Goal: Task Accomplishment & Management: Use online tool/utility

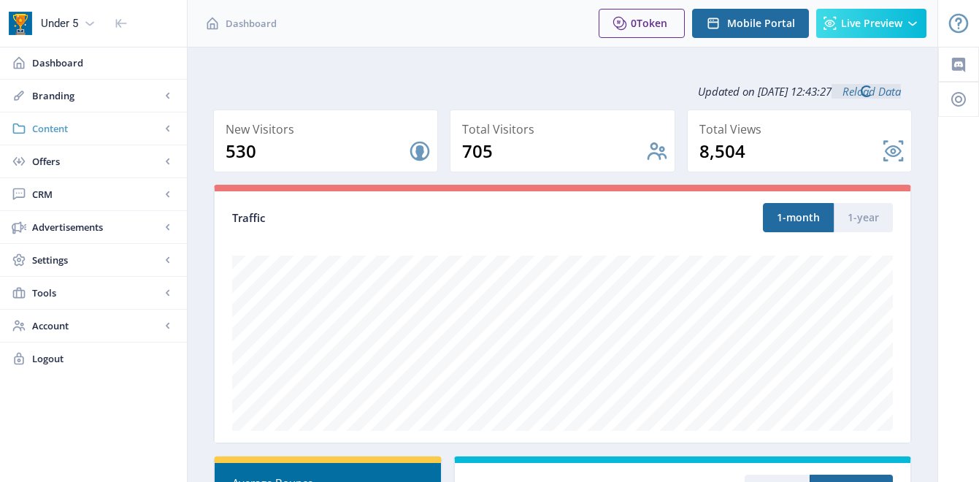
click at [108, 128] on span "Content" at bounding box center [96, 128] width 128 height 15
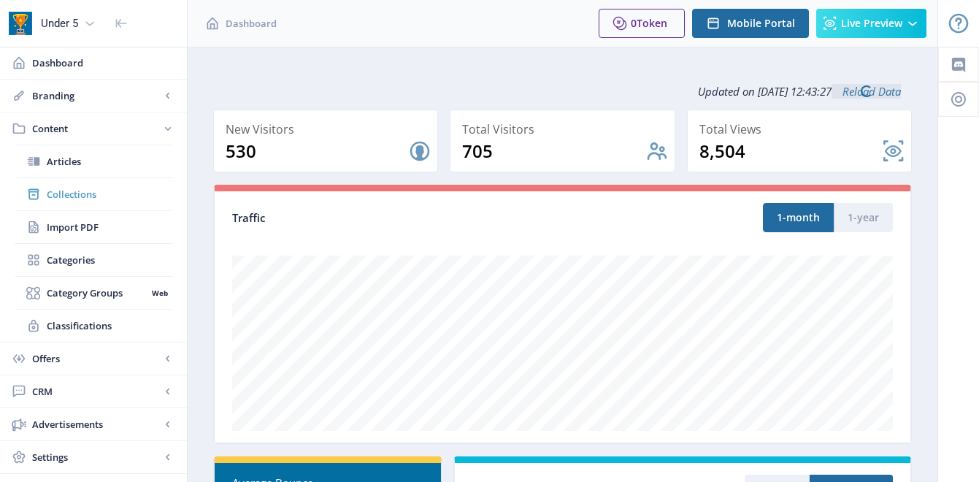
click at [73, 189] on span "Collections" at bounding box center [110, 194] width 126 height 15
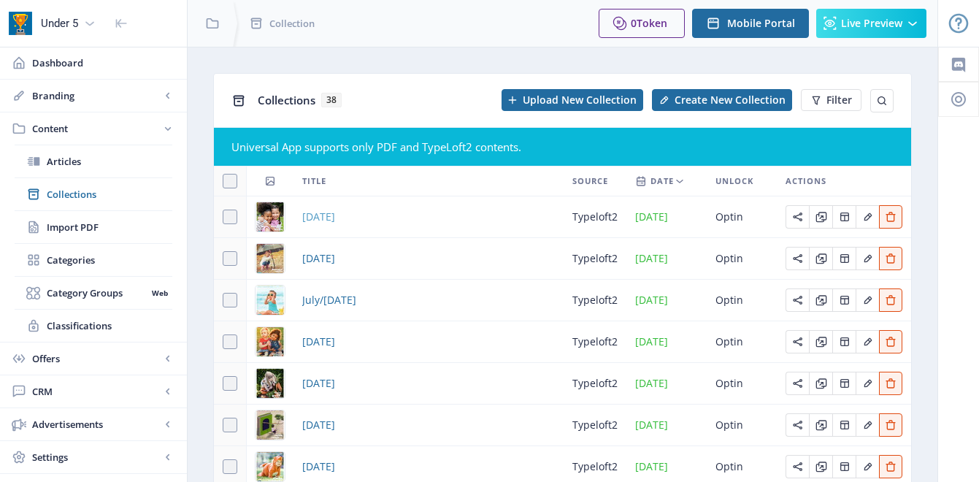
click at [335, 217] on span "October 2025" at bounding box center [318, 217] width 33 height 18
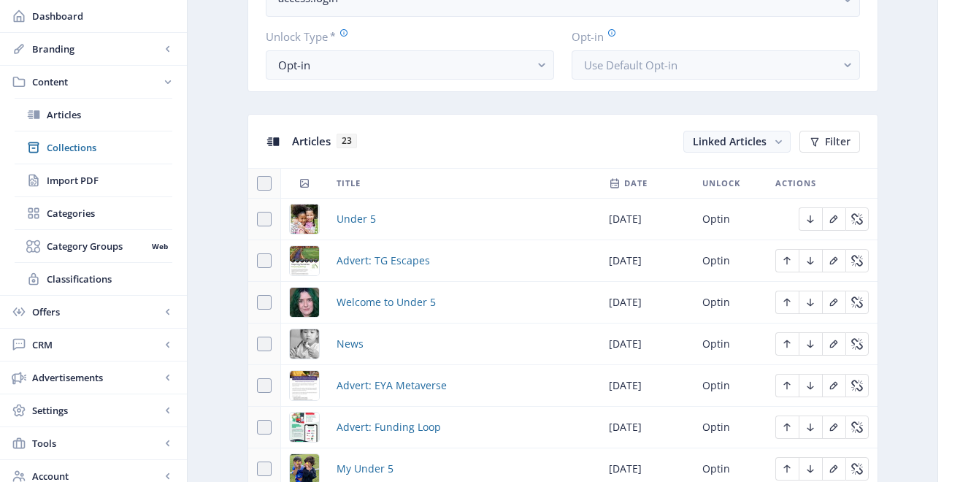
scroll to position [578, 0]
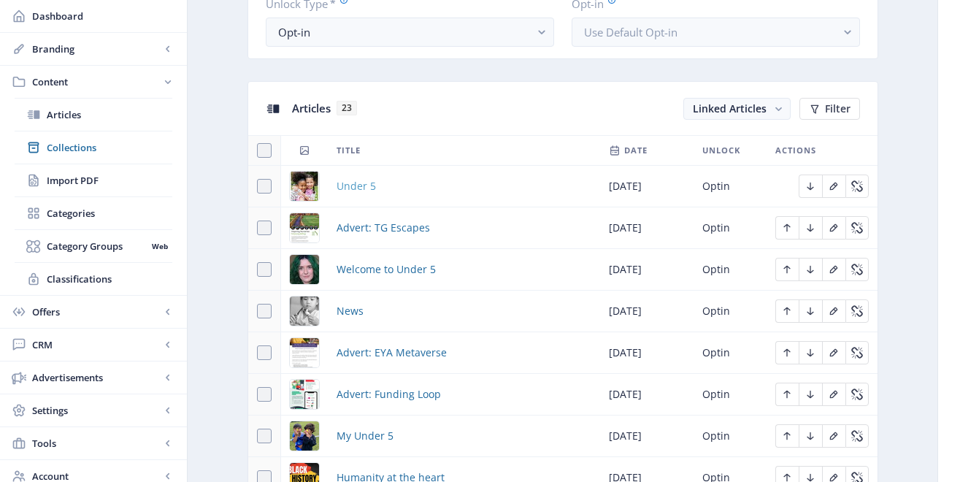
click at [349, 186] on span "Under 5" at bounding box center [355, 186] width 39 height 18
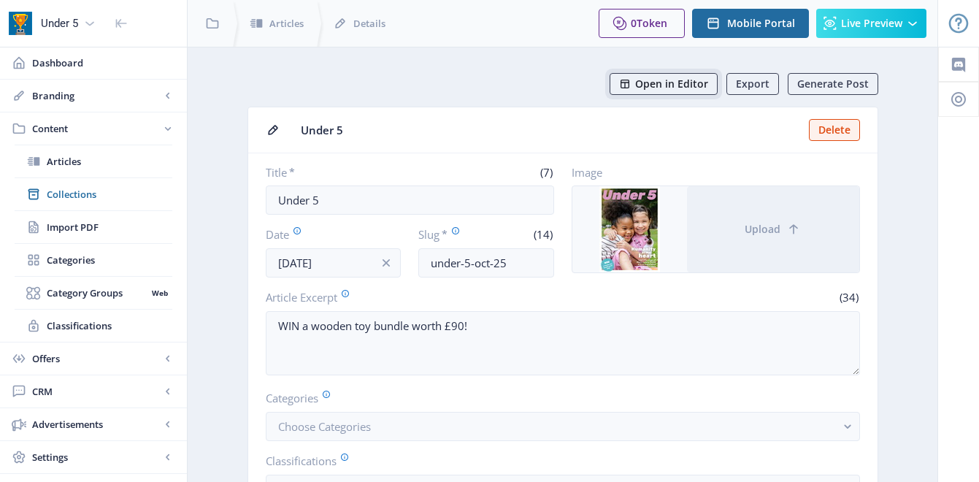
click at [701, 87] on span "Open in Editor" at bounding box center [671, 84] width 73 height 12
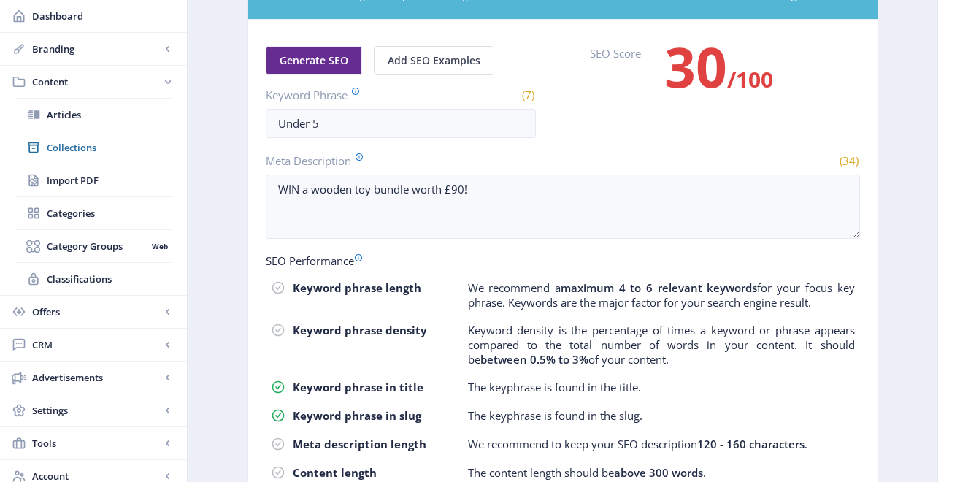
scroll to position [944, 0]
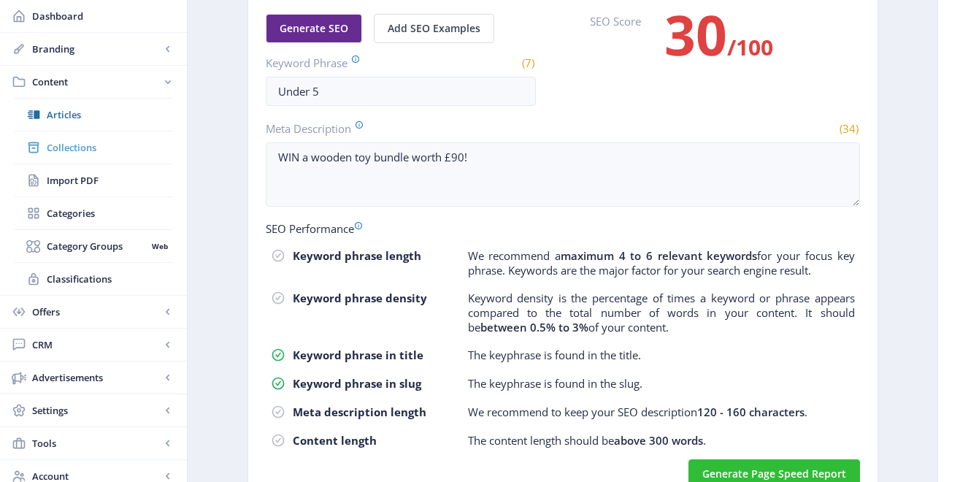
click at [90, 138] on link "Collections" at bounding box center [94, 147] width 158 height 32
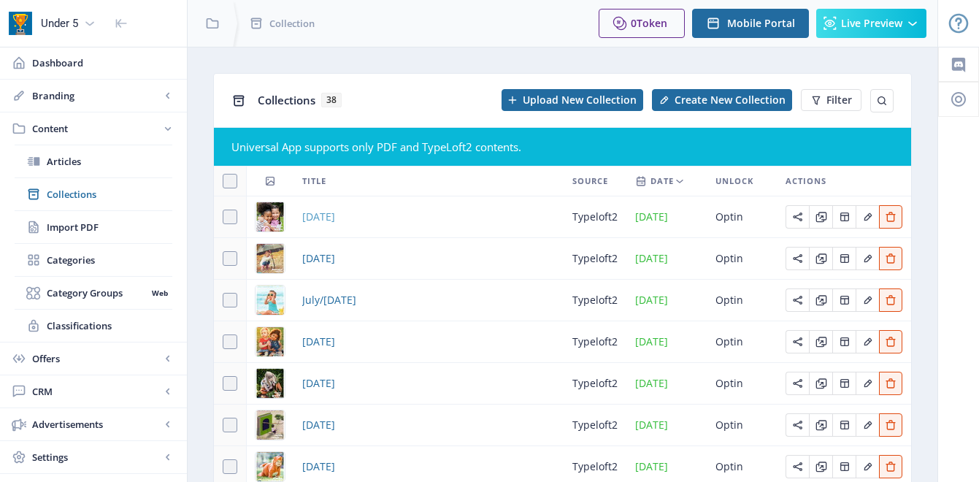
click at [320, 215] on span "October 2025" at bounding box center [318, 217] width 33 height 18
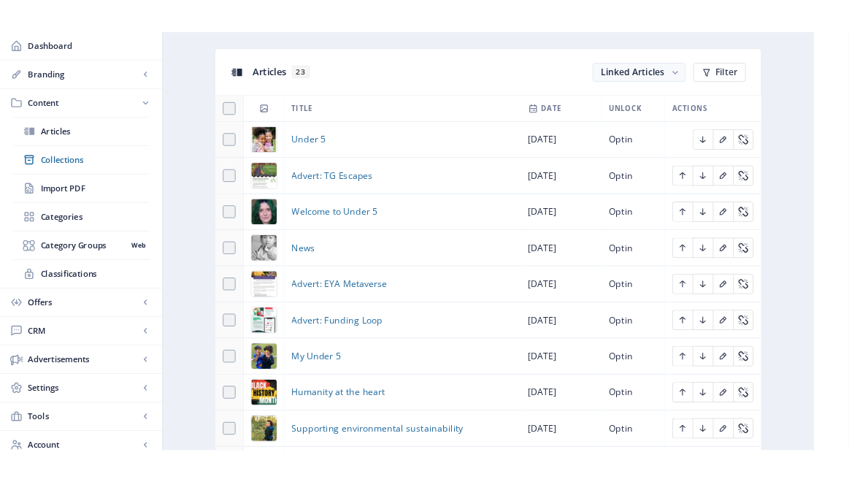
scroll to position [656, 0]
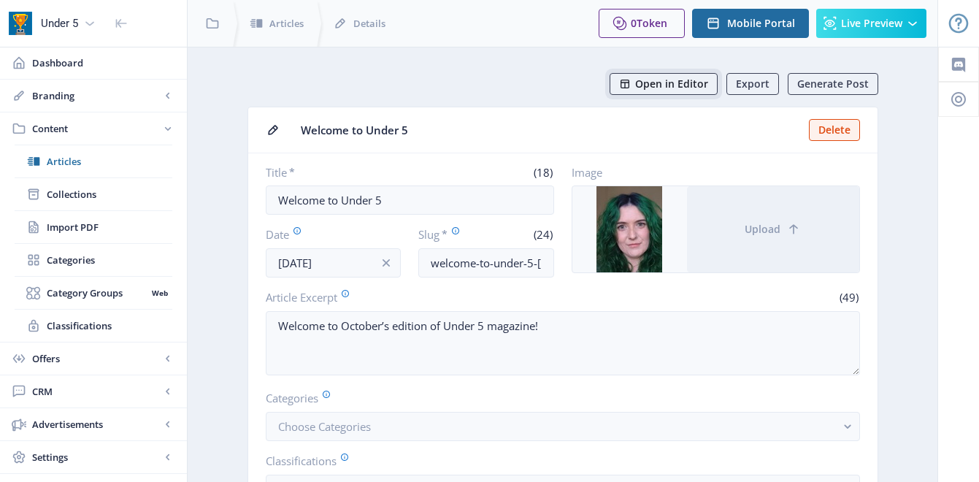
click at [684, 89] on span "Open in Editor" at bounding box center [671, 84] width 73 height 12
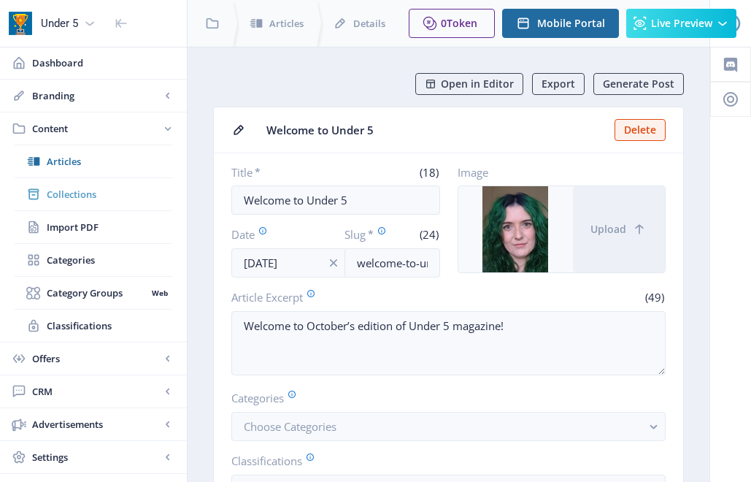
click at [68, 188] on span "Collections" at bounding box center [110, 194] width 126 height 15
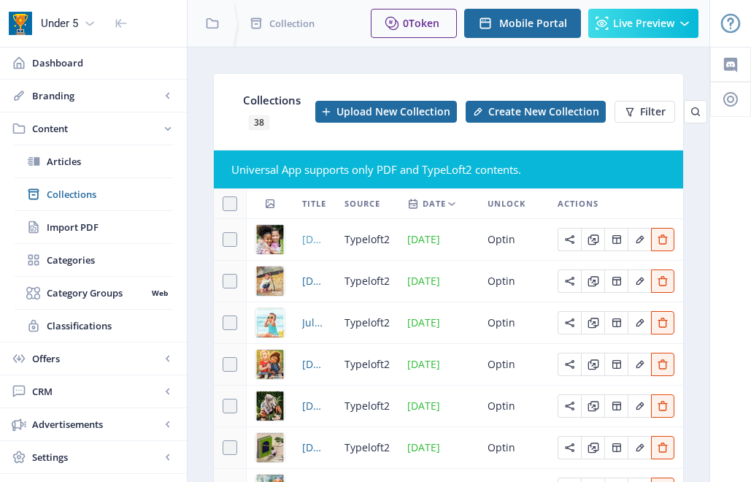
click at [309, 237] on span "October 2025" at bounding box center [314, 240] width 25 height 18
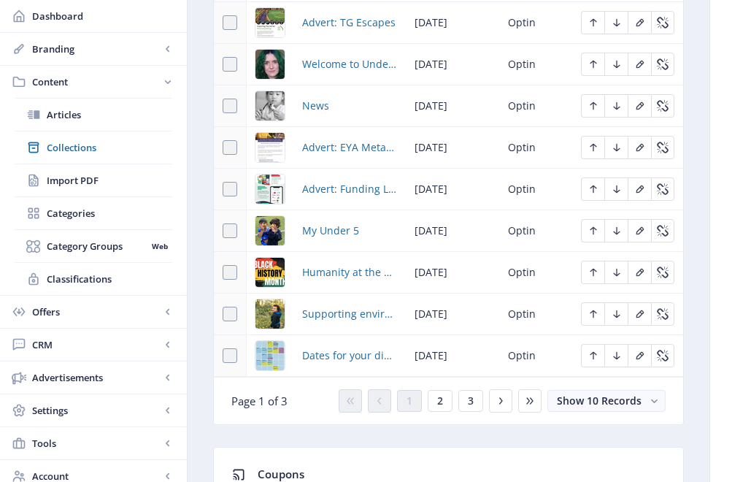
scroll to position [782, 0]
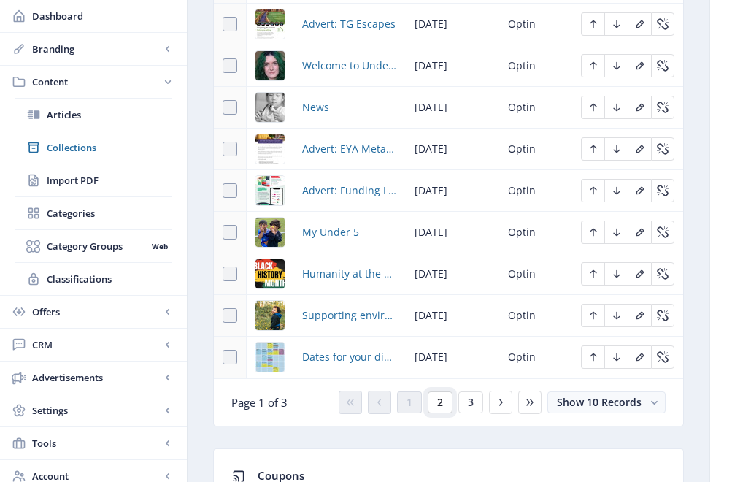
click at [433, 412] on button "2" at bounding box center [440, 402] width 25 height 22
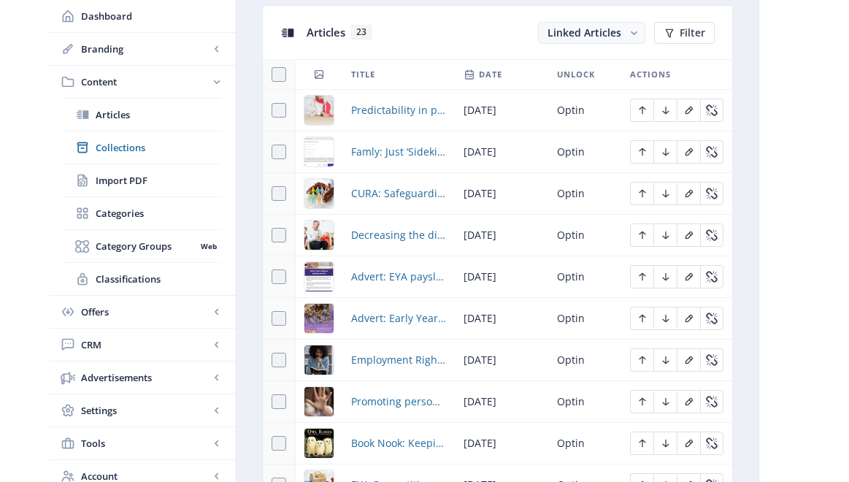
scroll to position [645, 0]
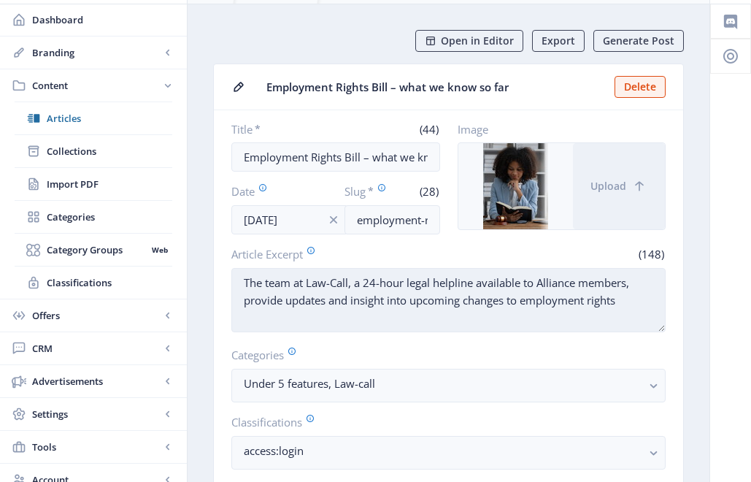
scroll to position [47, 0]
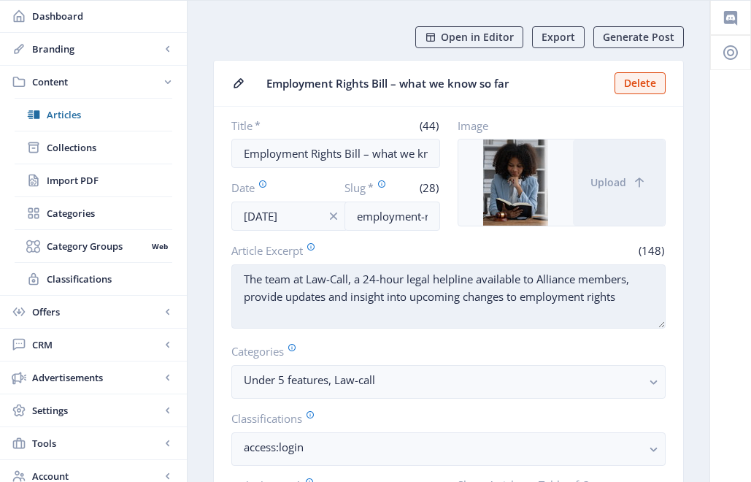
click at [504, 288] on textarea "The team at Law-Call, a 24-hour legal helpline available to Alliance members, p…" at bounding box center [448, 296] width 434 height 64
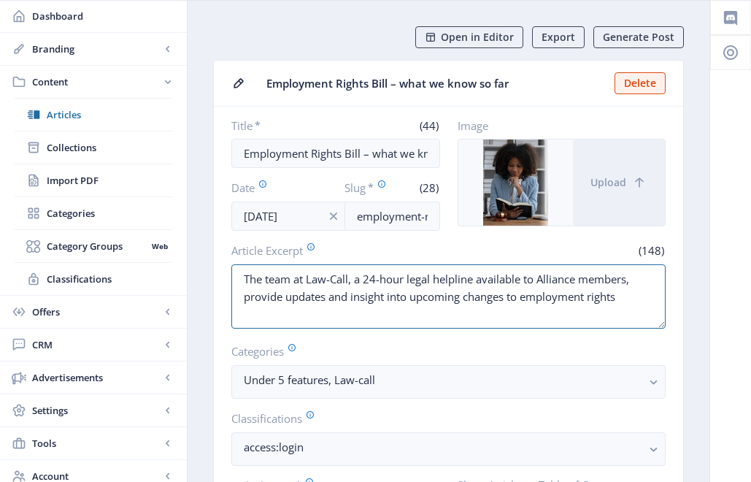
drag, startPoint x: 289, startPoint y: 298, endPoint x: 672, endPoint y: 316, distance: 383.6
click at [672, 316] on nb-card-body "Title * (44) Employment Rights Bill – what we know so far Date Oct 2, 2025 Slug…" at bounding box center [448, 355] width 469 height 496
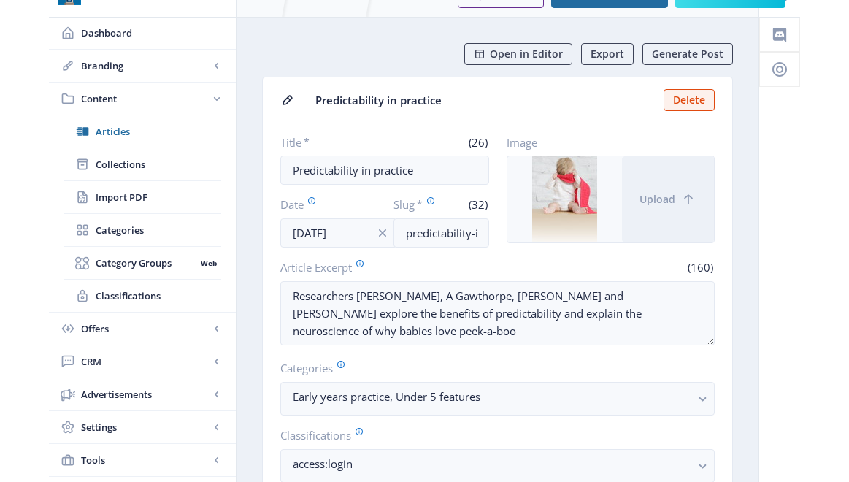
scroll to position [36, 0]
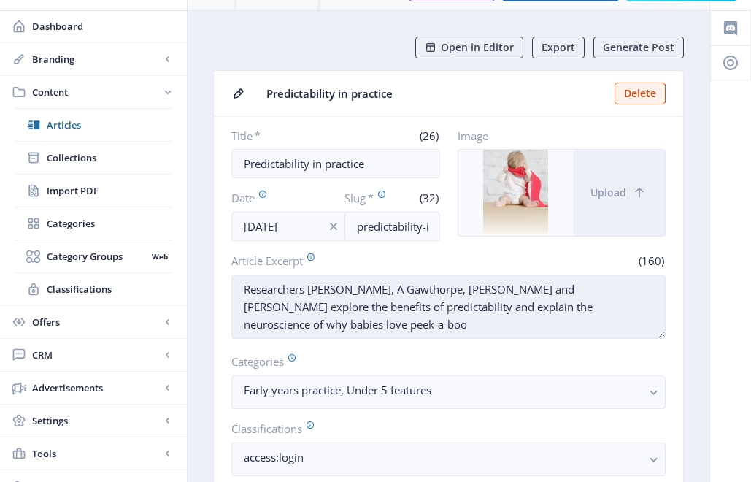
drag, startPoint x: 245, startPoint y: 304, endPoint x: 312, endPoint y: 331, distance: 72.4
click at [312, 331] on textarea "Researchers [PERSON_NAME], A Gawthorpe, [PERSON_NAME] and [PERSON_NAME] explore…" at bounding box center [448, 306] width 434 height 64
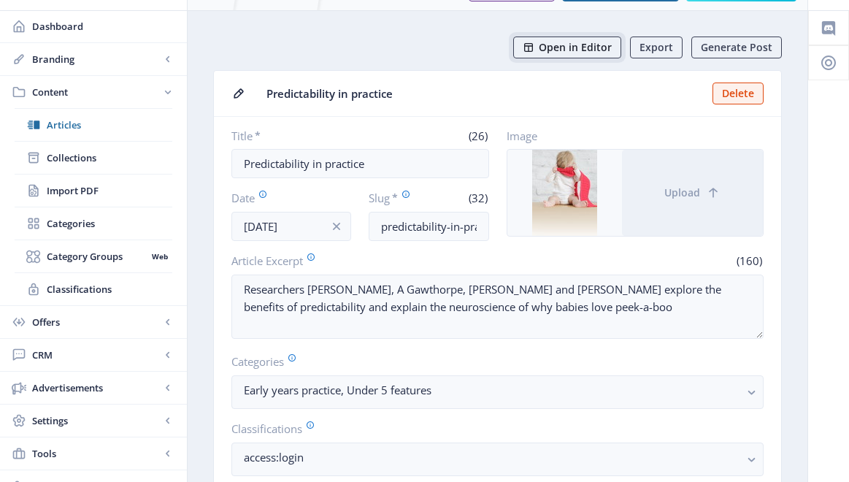
click at [579, 49] on span "Open in Editor" at bounding box center [575, 48] width 73 height 12
